Goal: Information Seeking & Learning: Learn about a topic

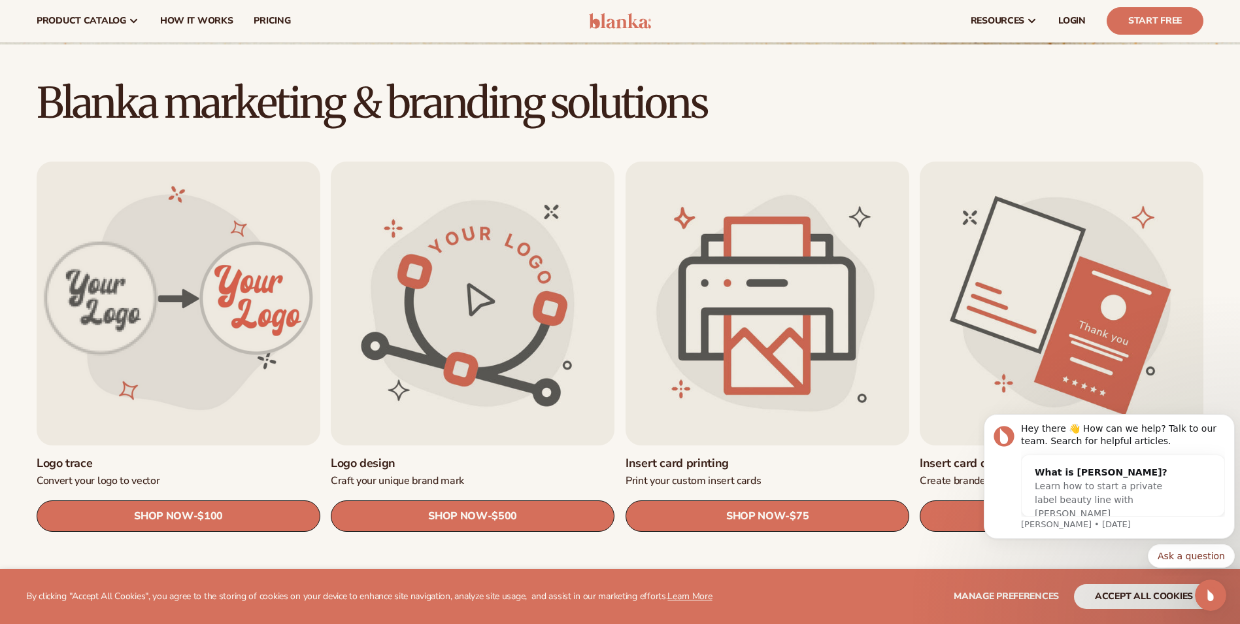
scroll to position [196, 0]
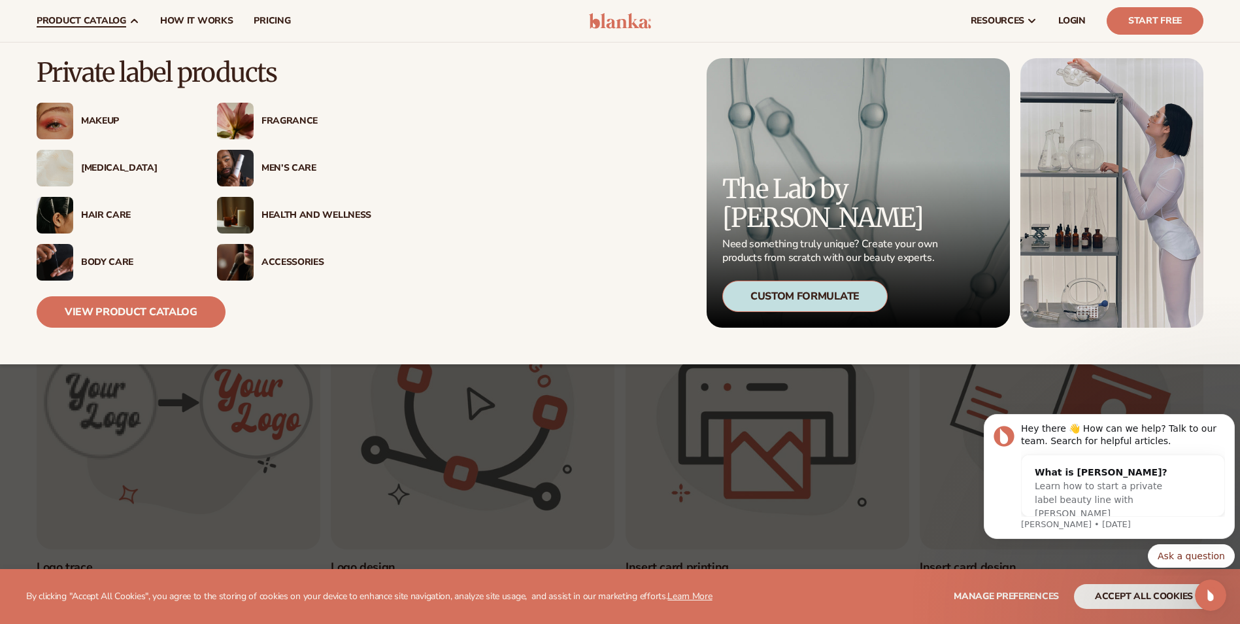
click at [94, 120] on div "Makeup" at bounding box center [136, 121] width 110 height 11
